Goal: Check status

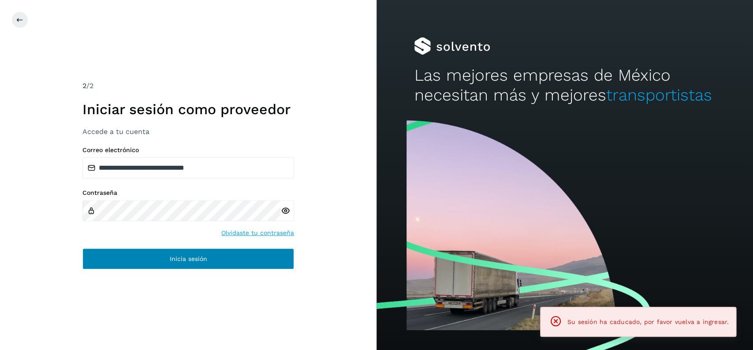
drag, startPoint x: 196, startPoint y: 271, endPoint x: 201, endPoint y: 261, distance: 10.8
click at [197, 270] on div "**********" at bounding box center [188, 175] width 377 height 350
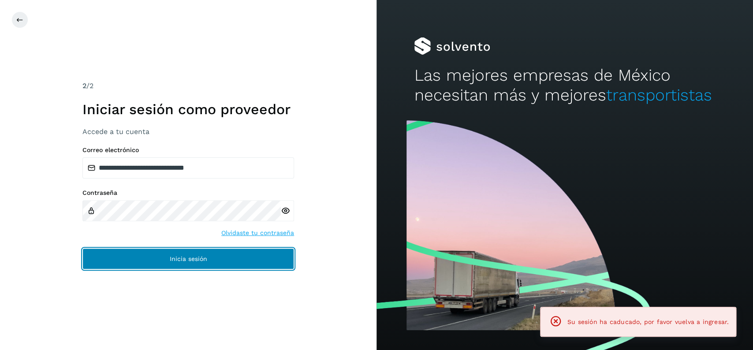
click at [202, 261] on span "Inicia sesión" at bounding box center [188, 259] width 37 height 6
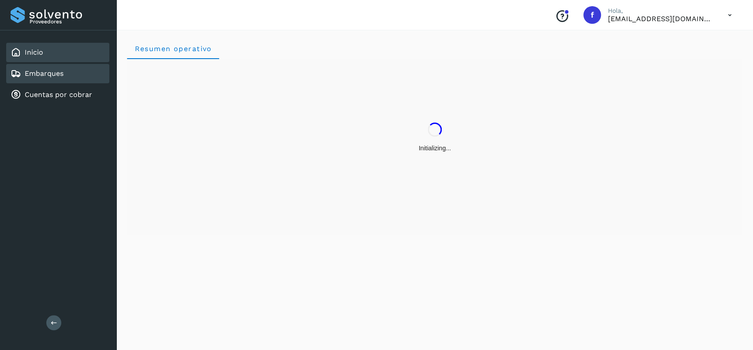
click at [39, 73] on link "Embarques" at bounding box center [44, 73] width 39 height 8
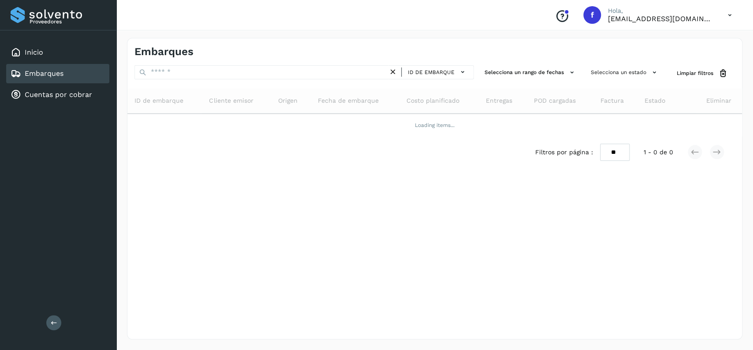
click at [594, 64] on div "Embarques ID de embarque Selecciona un rango de fechas Selecciona un estado Lim…" at bounding box center [435, 189] width 616 height 302
click at [601, 67] on button "Selecciona un estado" at bounding box center [624, 72] width 75 height 15
click at [580, 128] on label "No conforme" at bounding box center [596, 124] width 65 height 11
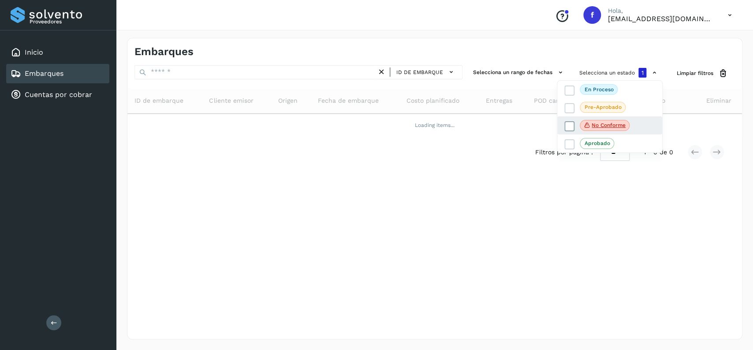
click at [567, 125] on icon at bounding box center [569, 126] width 9 height 9
click at [568, 123] on icon at bounding box center [569, 125] width 9 height 9
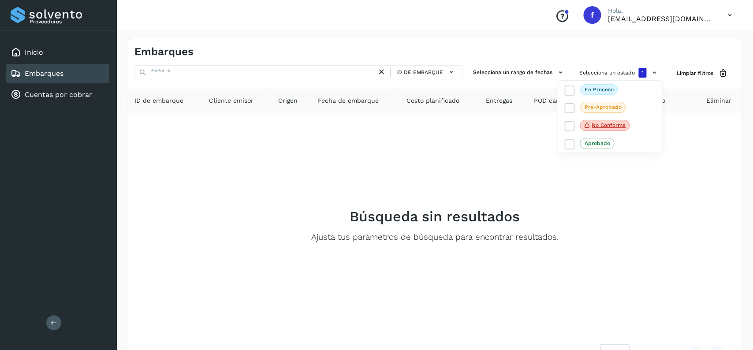
click at [494, 161] on div at bounding box center [376, 175] width 753 height 350
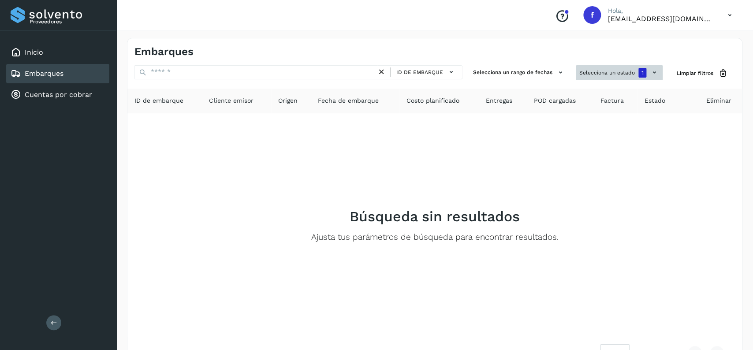
click at [621, 77] on button "Selecciona un estado 1" at bounding box center [619, 72] width 87 height 15
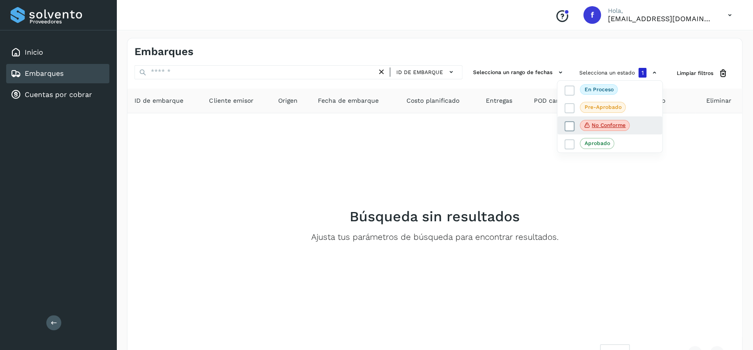
click at [571, 123] on icon at bounding box center [569, 126] width 9 height 9
click at [566, 94] on icon at bounding box center [569, 90] width 9 height 9
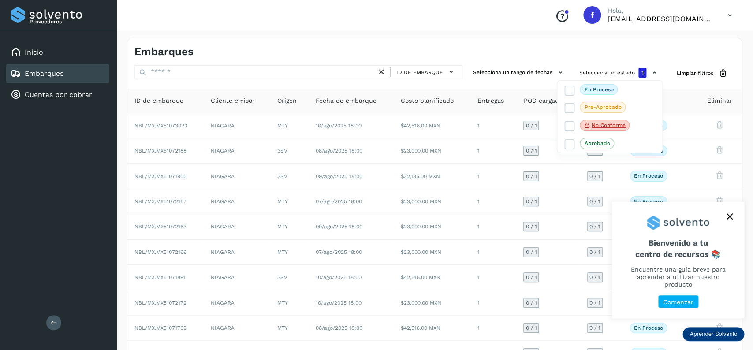
click at [725, 221] on button "close," at bounding box center [729, 216] width 13 height 13
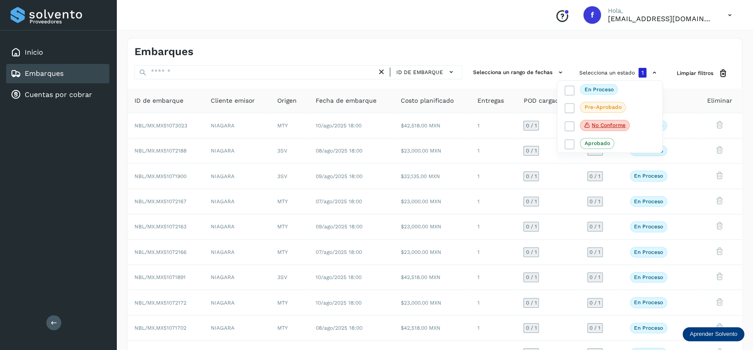
scroll to position [62, 0]
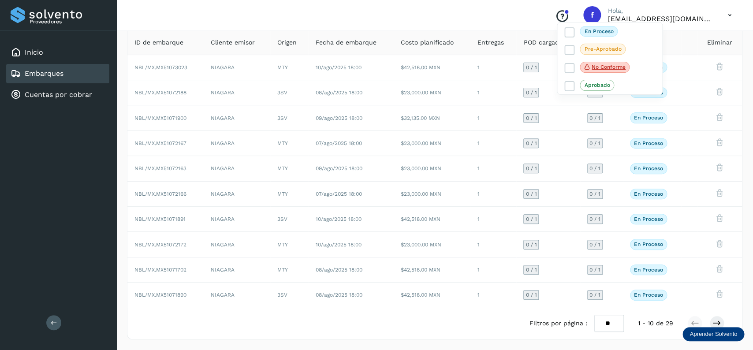
click at [427, 130] on div at bounding box center [376, 175] width 753 height 350
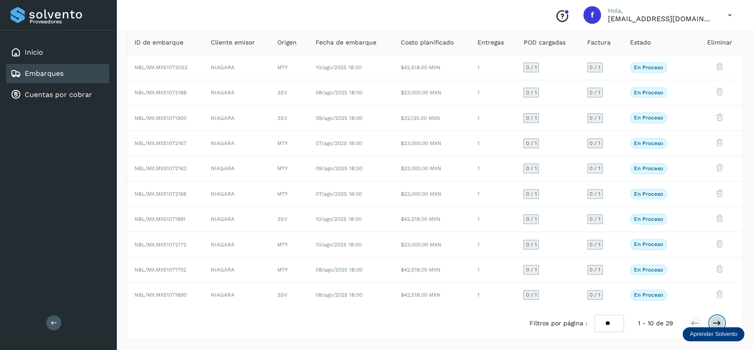
click at [712, 319] on button at bounding box center [717, 323] width 15 height 15
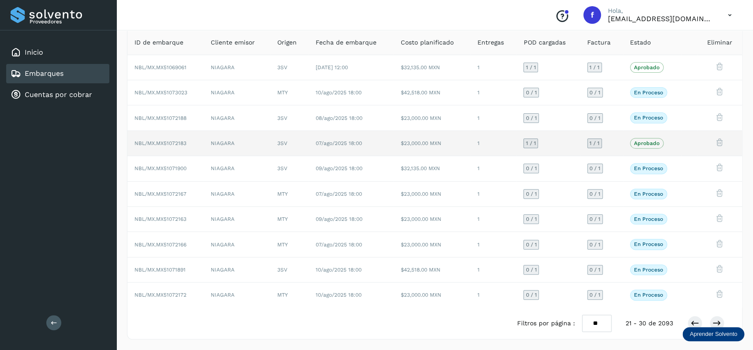
scroll to position [0, 0]
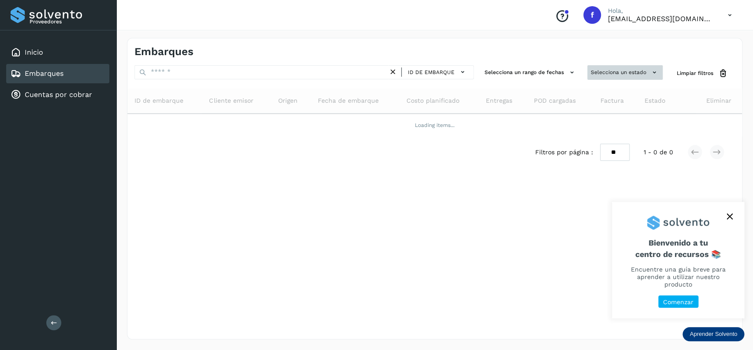
click at [599, 70] on button "Selecciona un estado" at bounding box center [624, 72] width 75 height 15
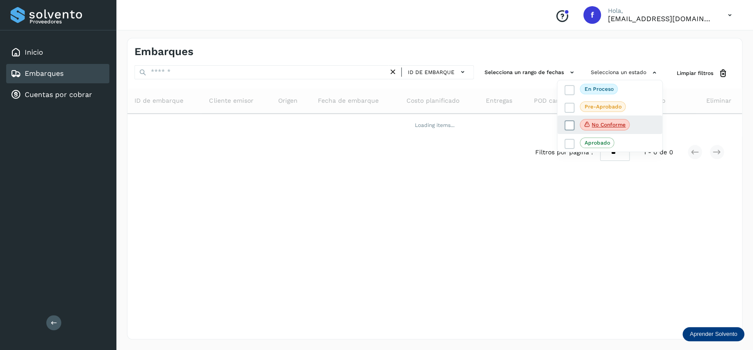
click at [571, 132] on div "No conforme" at bounding box center [609, 125] width 105 height 19
click at [571, 131] on span at bounding box center [569, 125] width 10 height 10
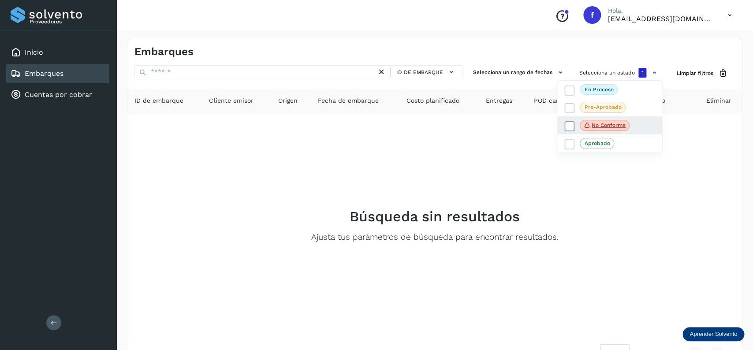
click at [571, 131] on icon at bounding box center [569, 126] width 9 height 9
